Goal: Information Seeking & Learning: Learn about a topic

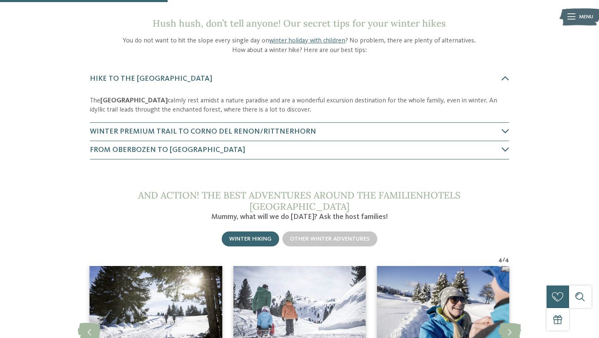
scroll to position [305, 0]
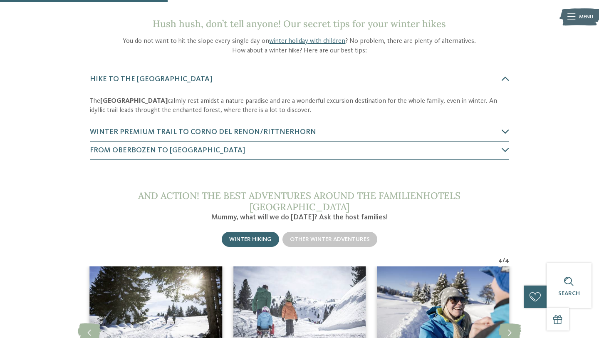
click at [221, 133] on span "Winter Premium Trail to Corno del Renon/Rittnerhorn" at bounding box center [203, 131] width 226 height 7
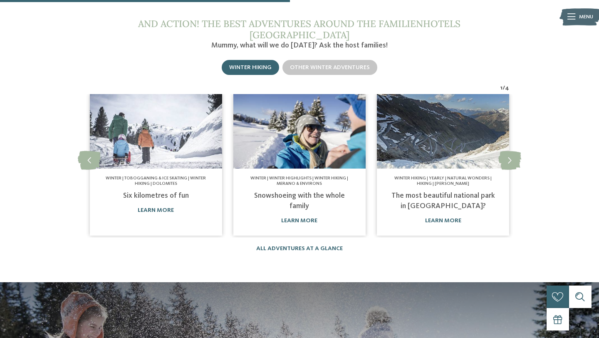
scroll to position [508, 0]
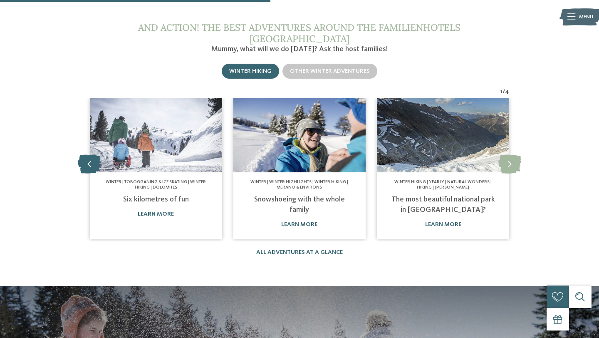
click at [89, 155] on icon at bounding box center [89, 164] width 23 height 19
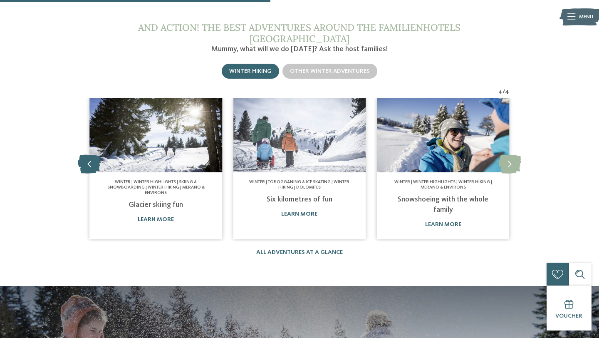
click at [89, 155] on icon at bounding box center [89, 164] width 23 height 19
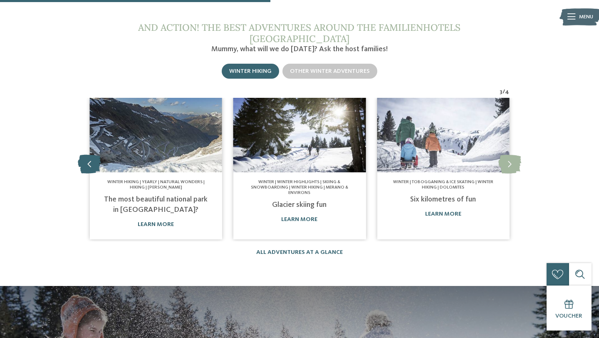
click at [89, 155] on icon at bounding box center [89, 164] width 23 height 19
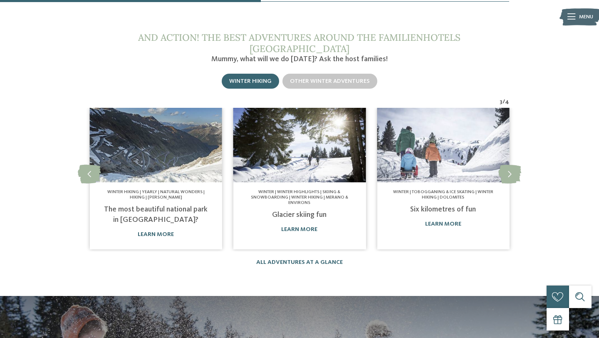
scroll to position [478, 0]
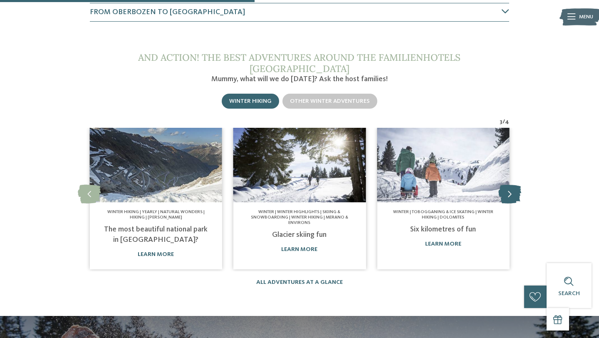
click at [516, 185] on icon at bounding box center [509, 194] width 23 height 19
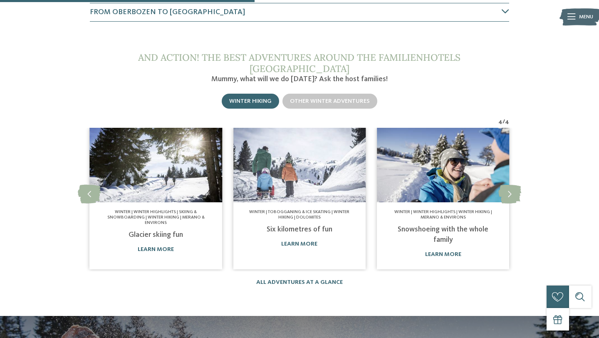
click at [178, 210] on span "Winter | Winter highlights | Skiing & snowboarding | Winter hiking | Merano & E…" at bounding box center [155, 217] width 97 height 15
click at [165, 246] on link "learn more" at bounding box center [156, 249] width 36 height 6
